Goal: Task Accomplishment & Management: Use online tool/utility

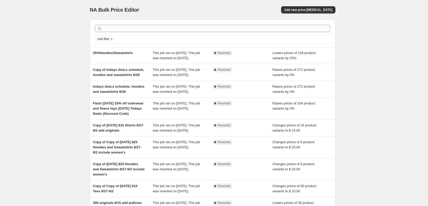
click at [384, 95] on div "NA Bulk Price Editor. This page is ready NA Bulk Price Editor Add new price [ME…" at bounding box center [213, 141] width 426 height 282
click at [58, 188] on div "NA Bulk Price Editor. This page is ready NA Bulk Price Editor Add new price [ME…" at bounding box center [213, 141] width 426 height 282
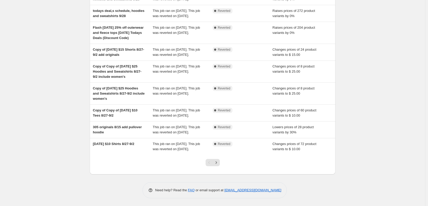
scroll to position [104, 0]
click at [219, 165] on icon "Next" at bounding box center [216, 162] width 5 height 5
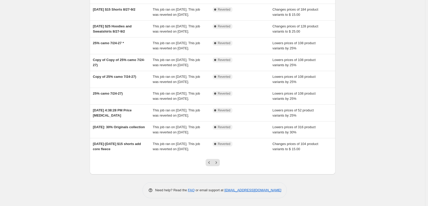
scroll to position [81, 0]
click at [208, 162] on icon "Previous" at bounding box center [209, 162] width 5 height 5
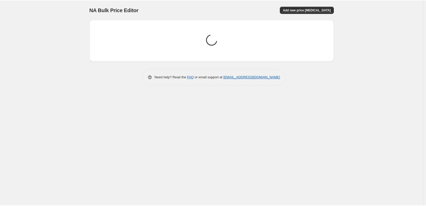
scroll to position [0, 0]
